Goal: Information Seeking & Learning: Learn about a topic

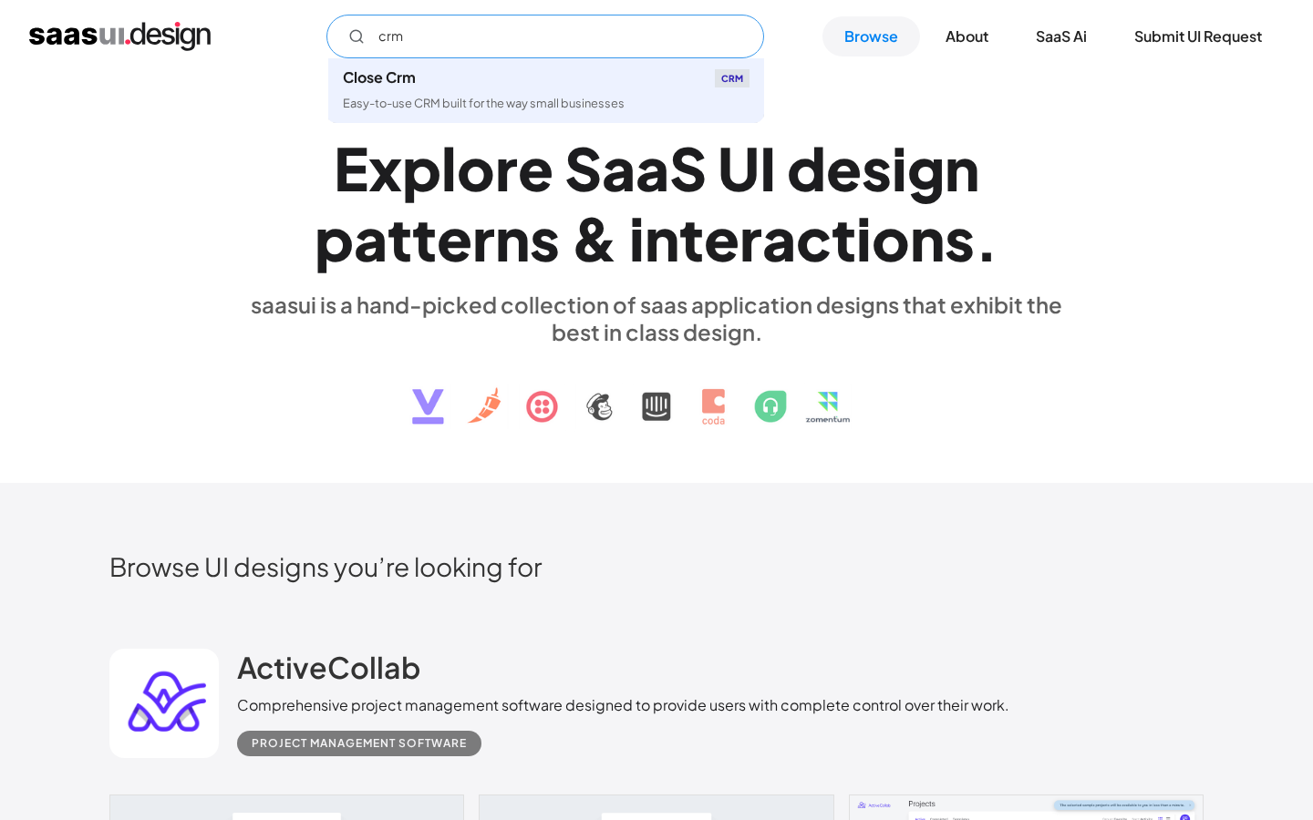
click at [422, 46] on input "crm" at bounding box center [545, 37] width 438 height 44
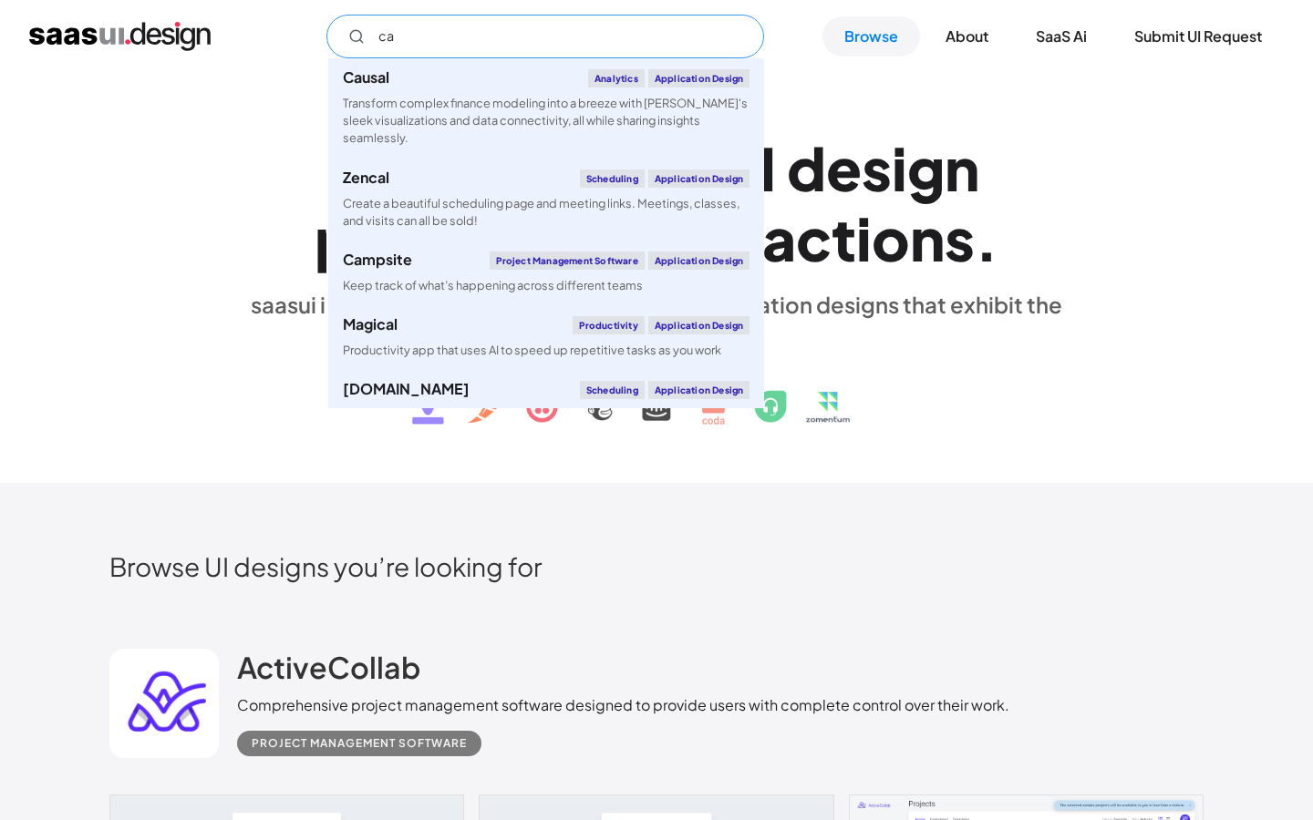
type input "c"
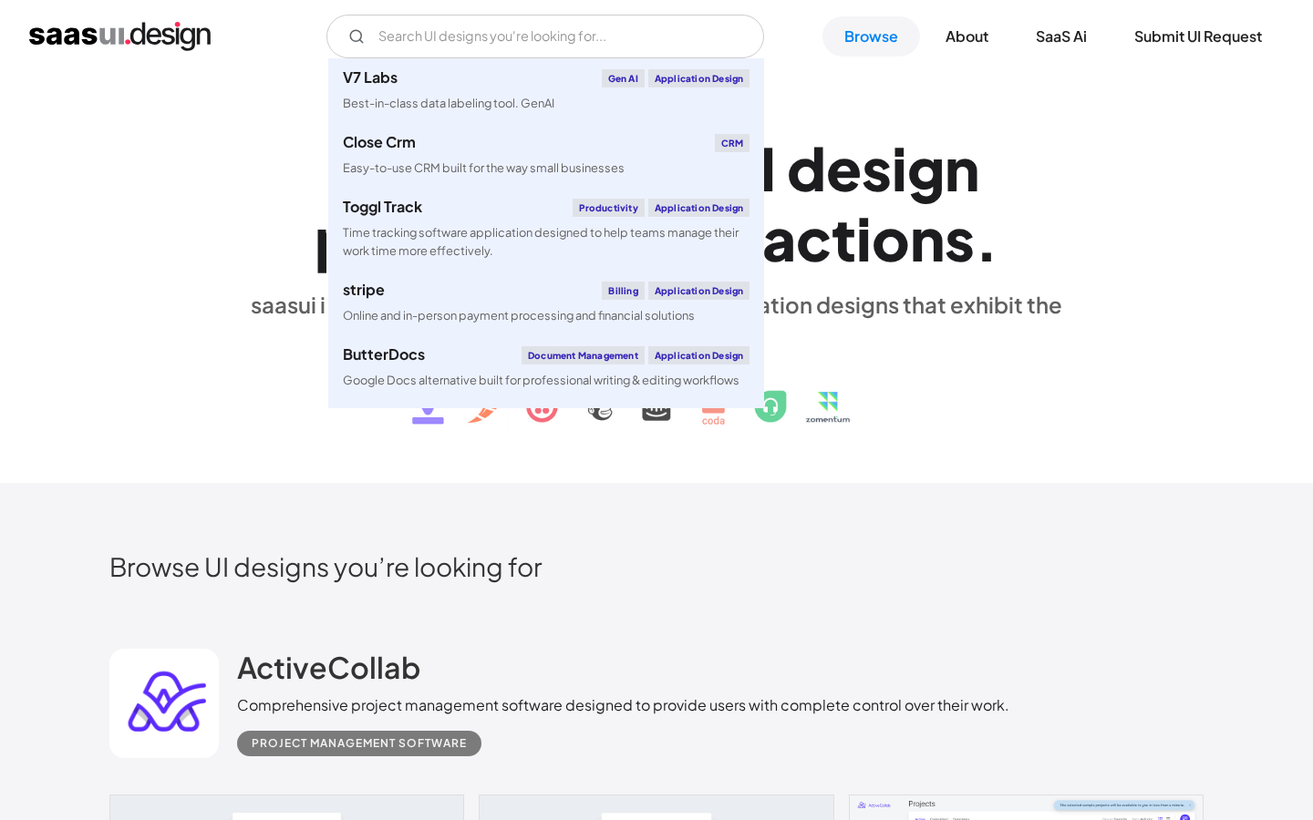
click at [254, 120] on div "E x p l o r e S a a S U I d e s i g n p a t t e r n s & i n t e r a c t i o n s…" at bounding box center [656, 278] width 839 height 326
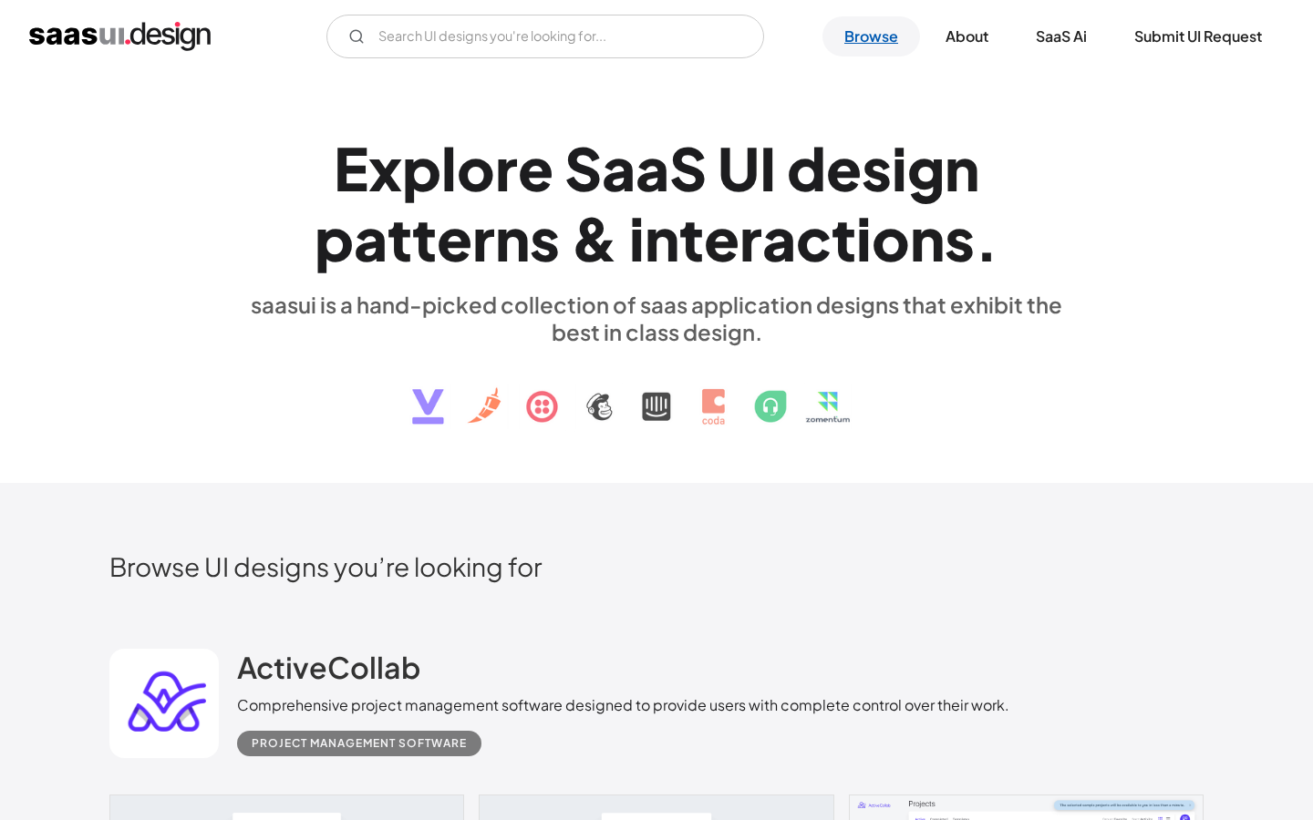
click at [871, 41] on link "Browse" at bounding box center [871, 36] width 98 height 40
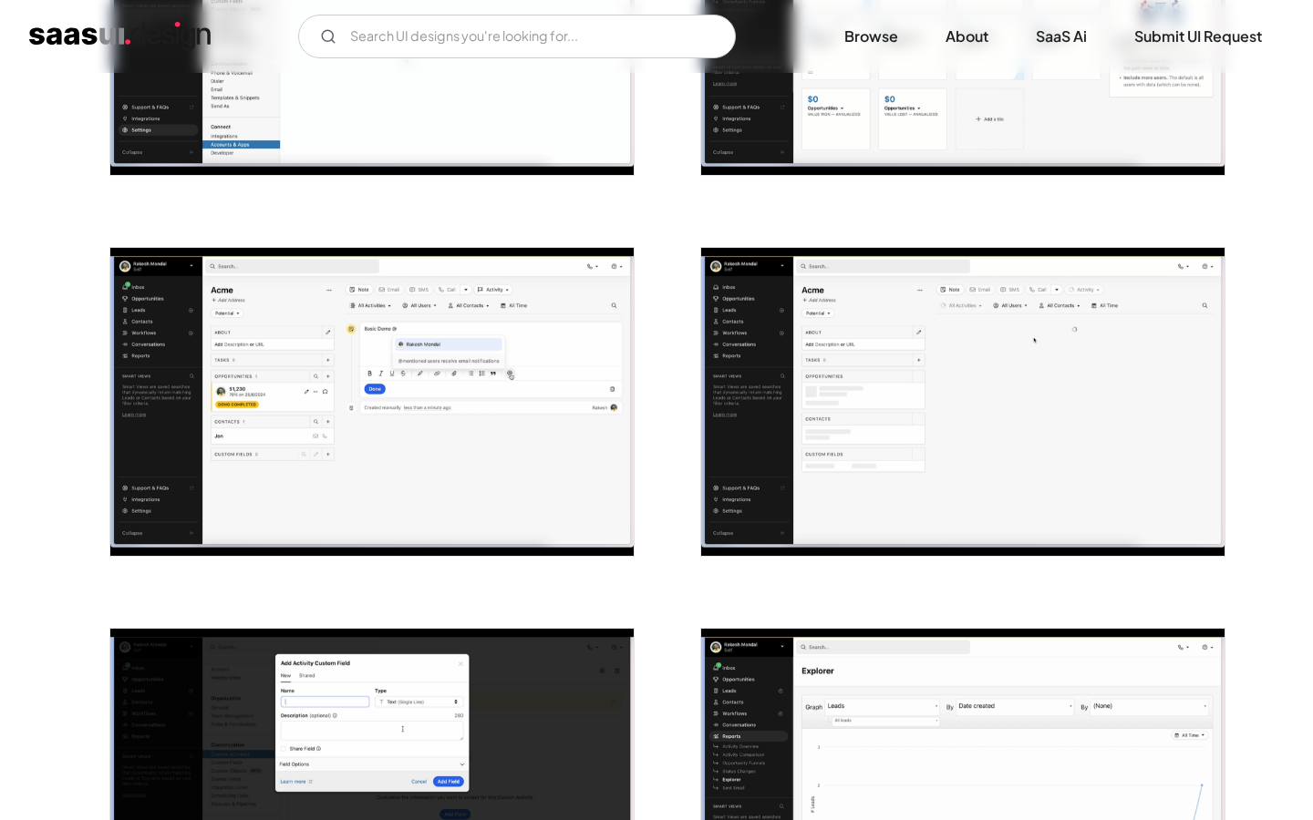
scroll to position [562, 0]
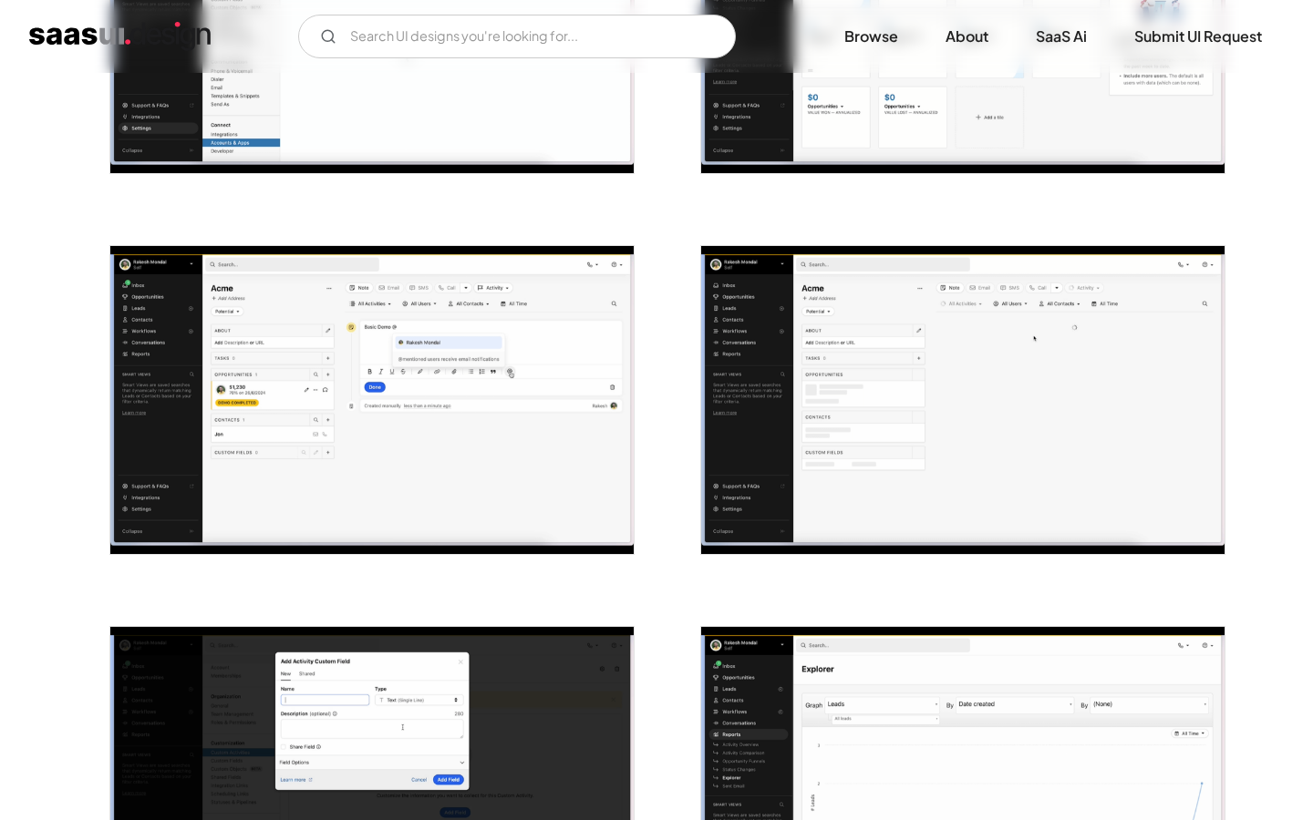
click at [325, 412] on img "open lightbox" at bounding box center [371, 400] width 523 height 308
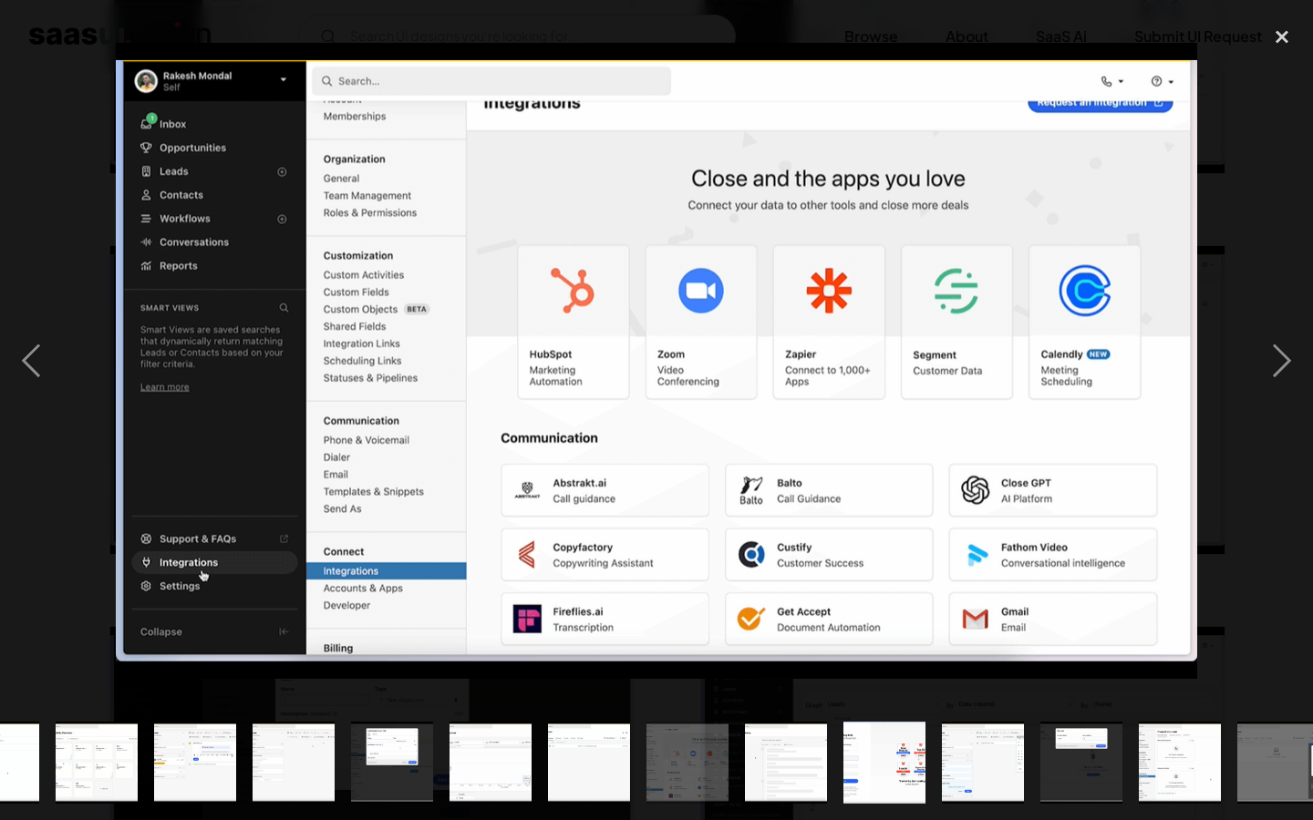
scroll to position [0, 0]
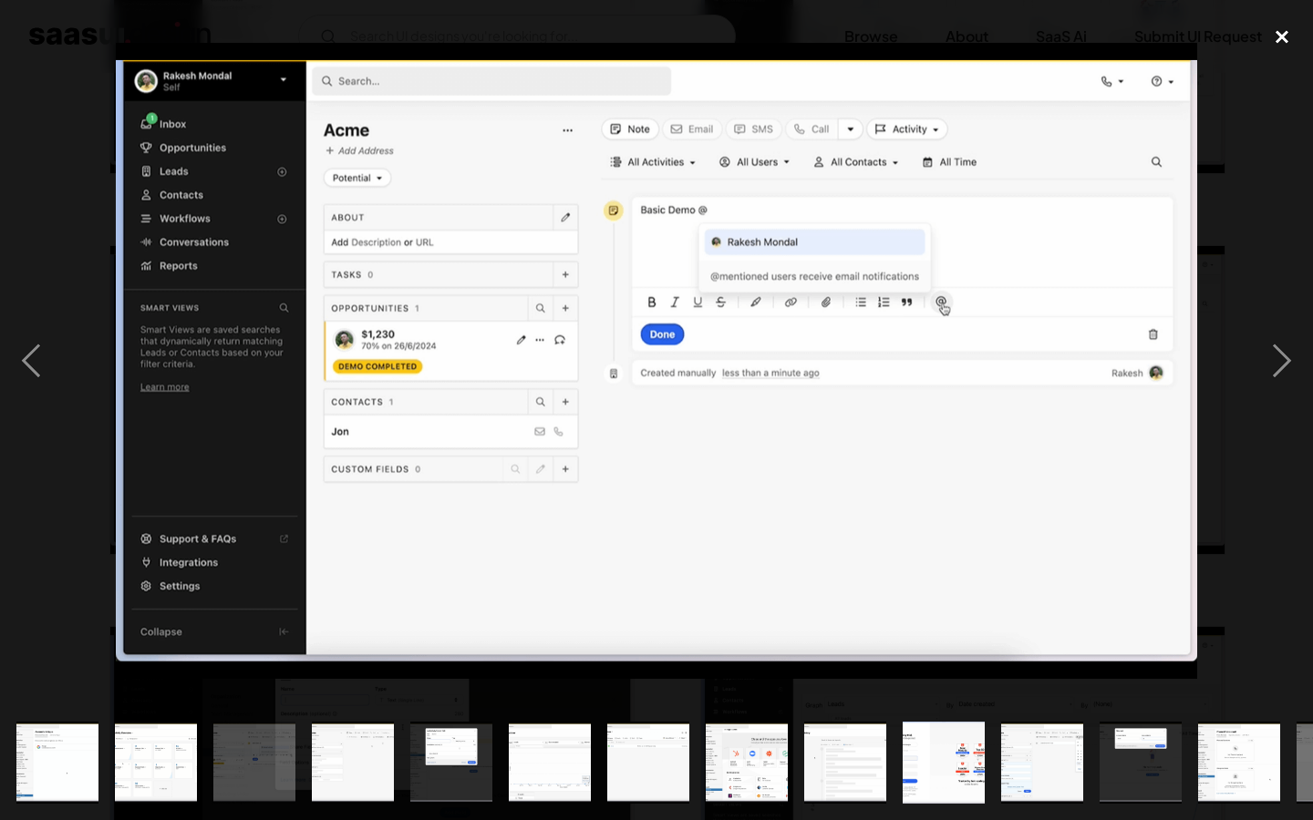
click at [1280, 40] on div "close lightbox" at bounding box center [1282, 36] width 62 height 40
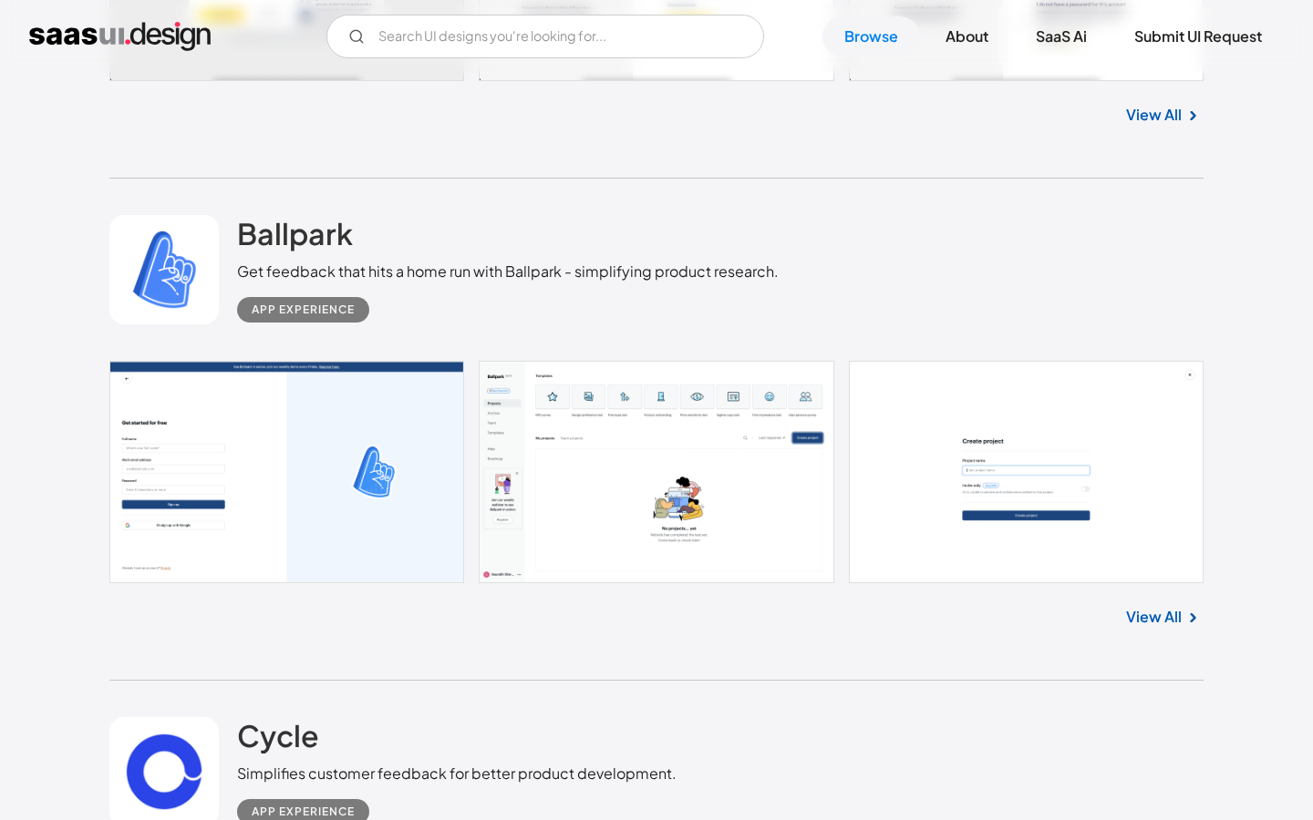
scroll to position [7403, 0]
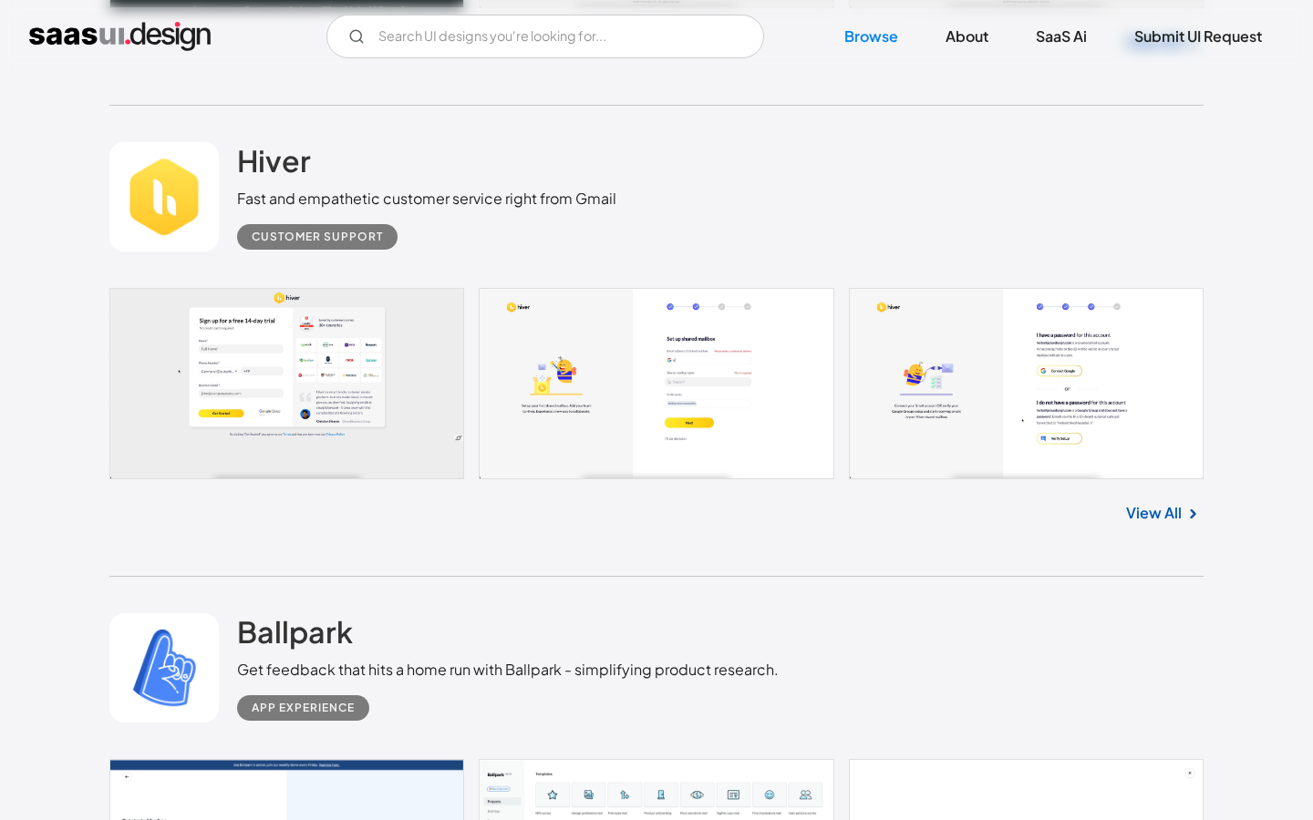
click at [1174, 523] on link "View All" at bounding box center [1154, 513] width 56 height 22
